Goal: Download file/media

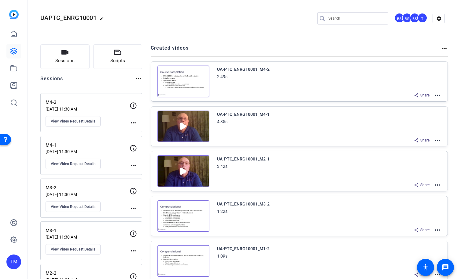
scroll to position [92, 0]
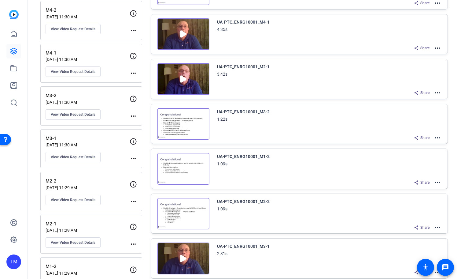
click at [186, 78] on img at bounding box center [184, 79] width 52 height 32
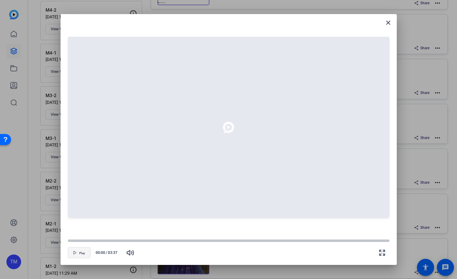
click at [84, 253] on span "Play" at bounding box center [82, 253] width 6 height 4
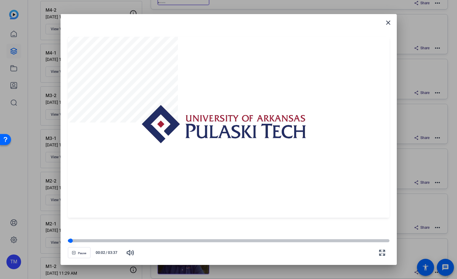
click at [345, 241] on div at bounding box center [229, 240] width 322 height 3
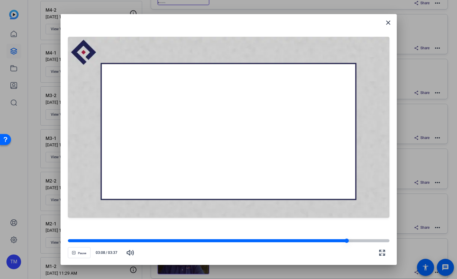
click at [323, 241] on div at bounding box center [207, 240] width 279 height 3
click at [310, 239] on div at bounding box center [196, 240] width 257 height 3
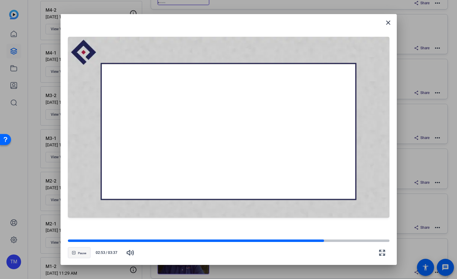
click at [79, 254] on span "Pause" at bounding box center [82, 253] width 8 height 4
click at [81, 250] on span "button" at bounding box center [79, 252] width 22 height 15
drag, startPoint x: 81, startPoint y: 250, endPoint x: 204, endPoint y: 181, distance: 141.0
click at [82, 250] on span "button" at bounding box center [79, 252] width 22 height 15
click at [392, 21] on mat-icon "close" at bounding box center [388, 22] width 7 height 7
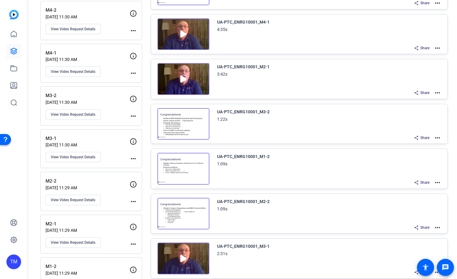
click at [437, 93] on mat-icon "more_horiz" at bounding box center [437, 92] width 7 height 7
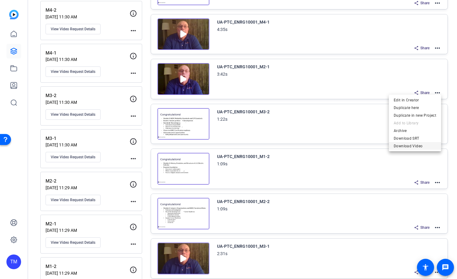
click at [421, 146] on span "Download Video" at bounding box center [415, 145] width 43 height 7
